Goal: Navigation & Orientation: Find specific page/section

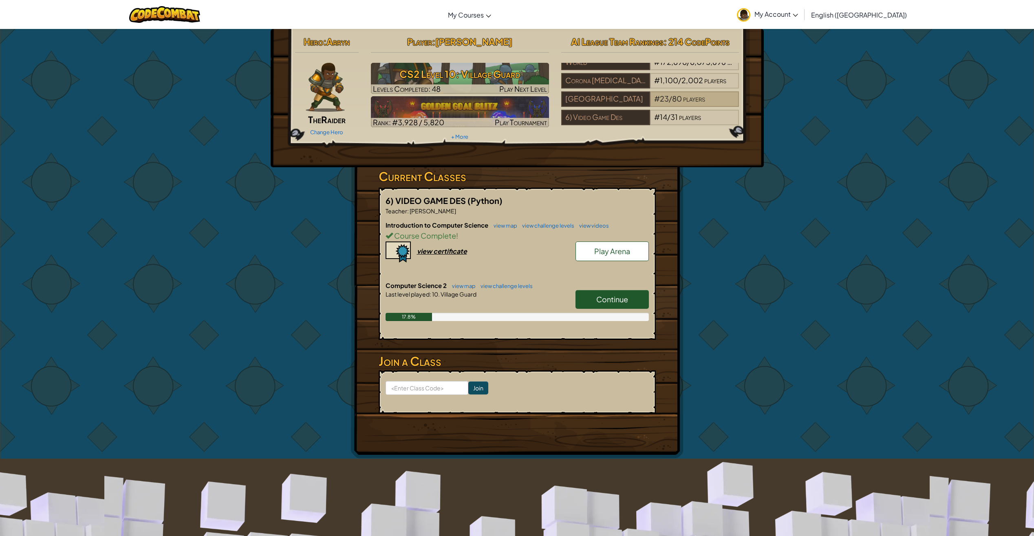
scroll to position [14, 0]
click at [751, 15] on img at bounding box center [743, 14] width 13 height 13
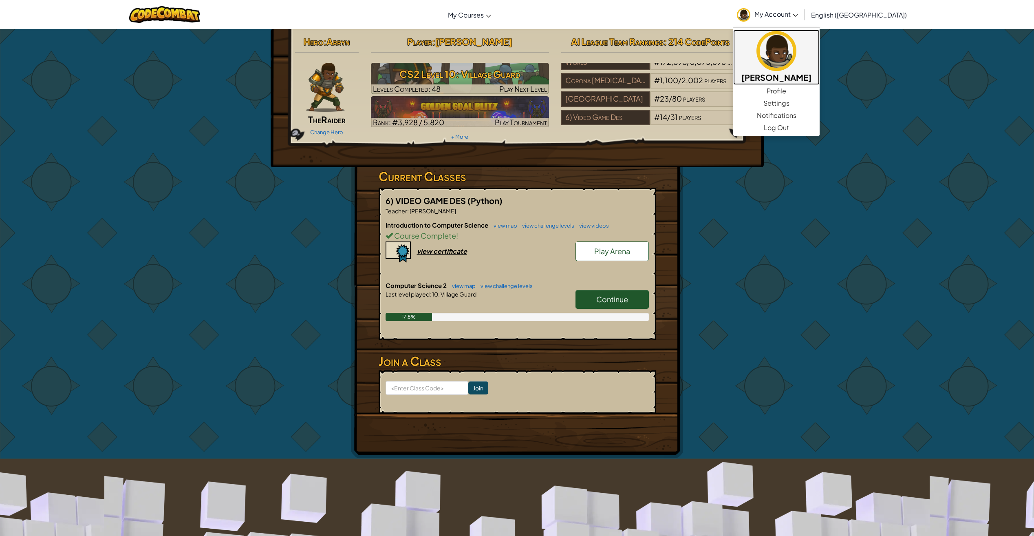
click at [797, 43] on img at bounding box center [777, 51] width 40 height 40
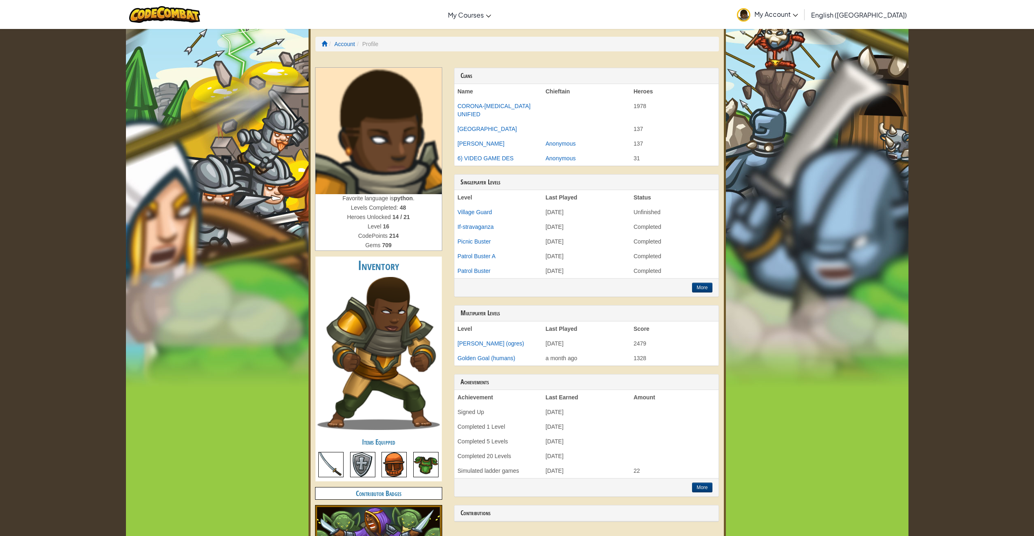
click at [390, 111] on img at bounding box center [379, 131] width 126 height 126
click at [389, 333] on img at bounding box center [379, 353] width 122 height 153
click at [747, 66] on div "Toggle navigation My Courses CodeCombat Classroom Ozaria Classroom AI League Es…" at bounding box center [517, 502] width 783 height 1005
click at [172, 62] on div "Toggle navigation My Courses CodeCombat Classroom Ozaria Classroom AI League Es…" at bounding box center [517, 502] width 783 height 1005
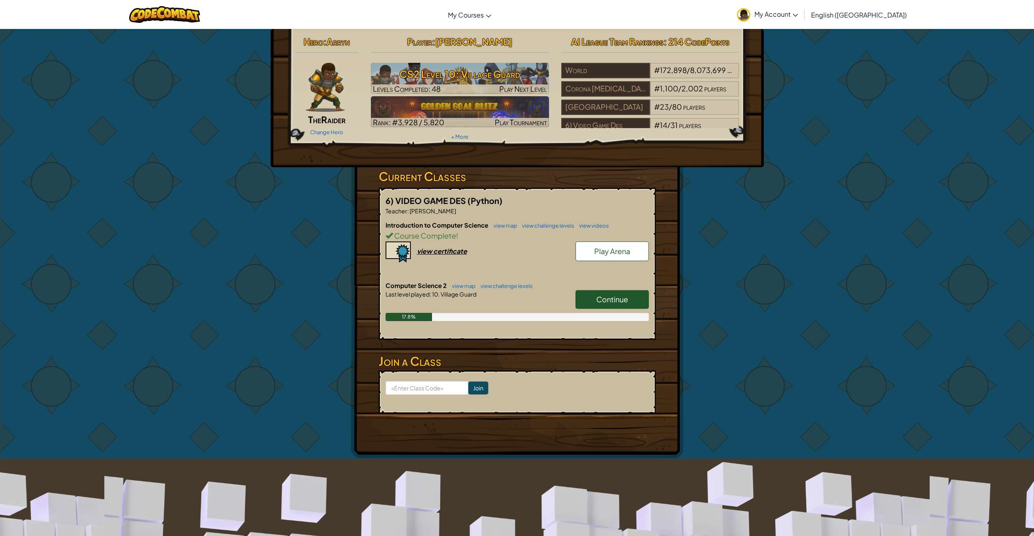
click at [846, 121] on div "Hero : [PERSON_NAME] The Raider Change Hero Player : [PERSON_NAME] CS2 Level 10…" at bounding box center [517, 244] width 1034 height 430
